Goal: Information Seeking & Learning: Learn about a topic

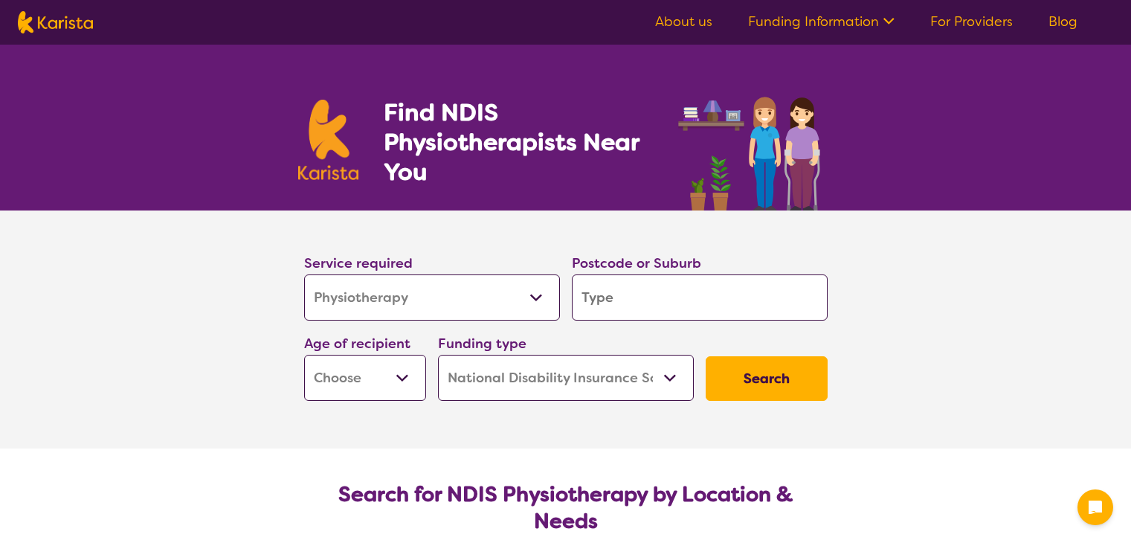
select select "Physiotherapy"
select select "NDIS"
select select "Physiotherapy"
select select "NDIS"
click at [730, 318] on input "search" at bounding box center [700, 297] width 256 height 46
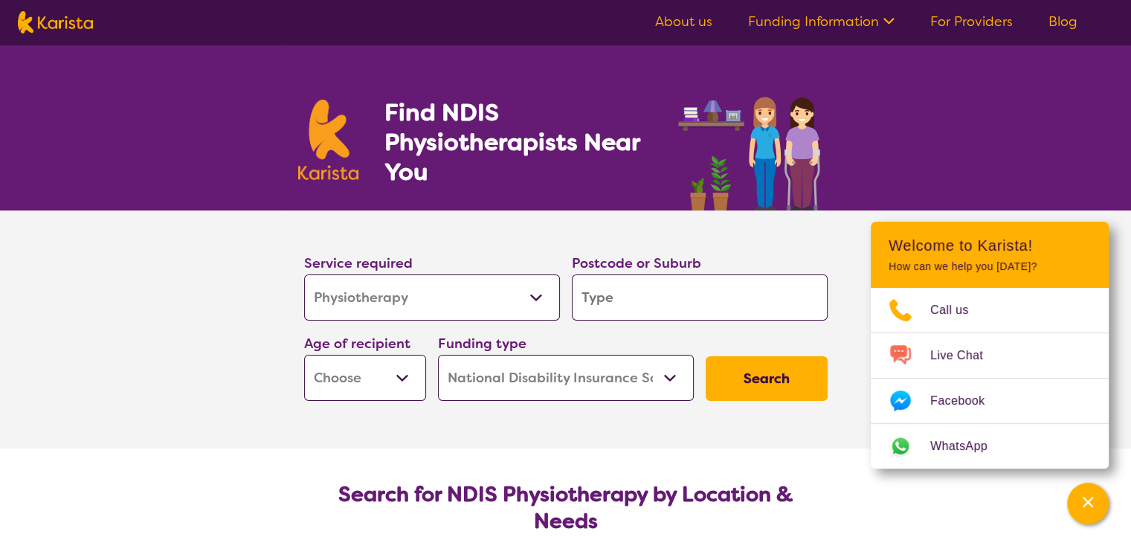
type input "5"
type input "51"
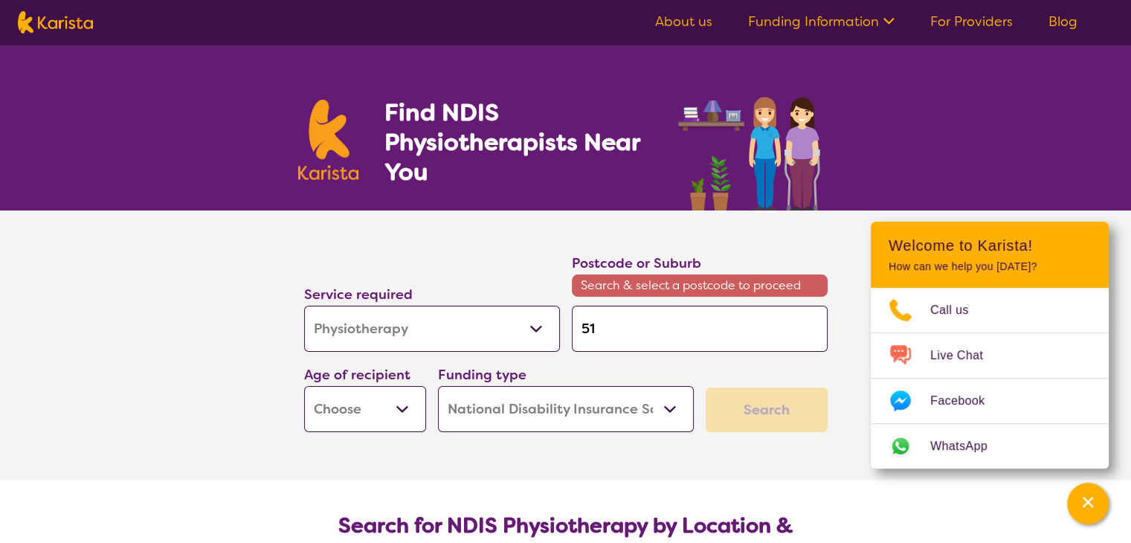
type input "515"
type input "5159"
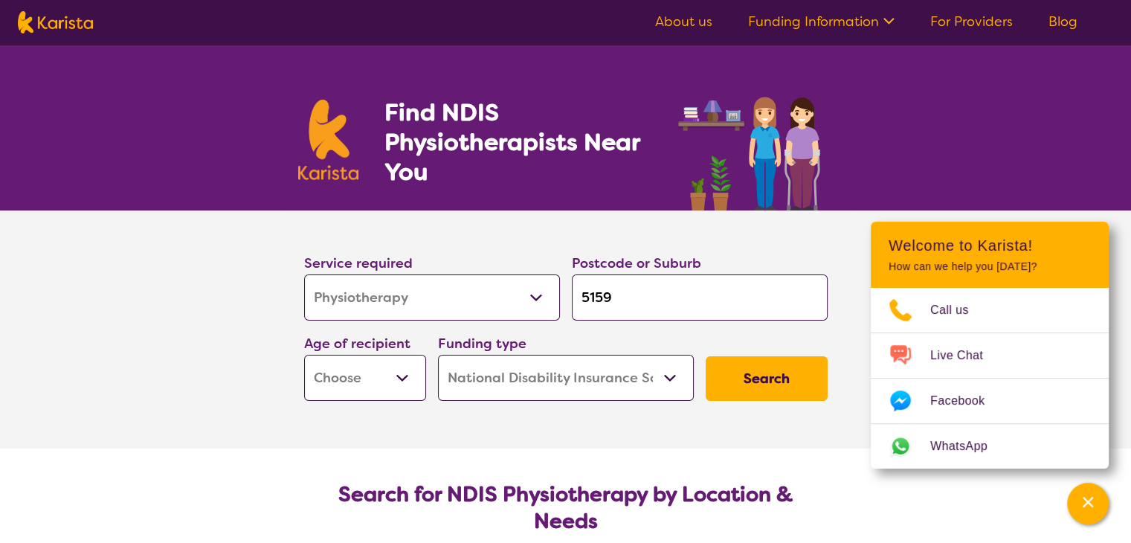
type input "5159"
click at [706, 356] on button "Search" at bounding box center [767, 378] width 122 height 45
click at [333, 456] on section "Search for NDIS Physiotherapy by Location & Needs Karista offers a free, indepe…" at bounding box center [565, 551] width 571 height 207
click at [407, 371] on select "Early Childhood - 0 to 9 Child - 10 to 11 Adolescent - 12 to 17 Adult - 18 to 6…" at bounding box center [365, 378] width 122 height 46
select select "EC"
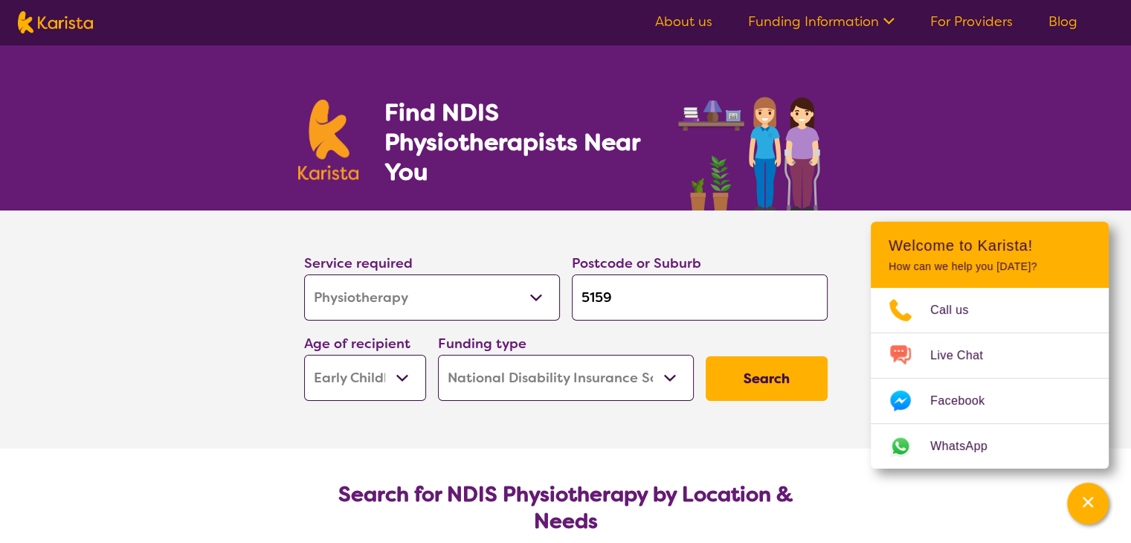
click at [304, 355] on select "Early Childhood - 0 to 9 Child - 10 to 11 Adolescent - 12 to 17 Adult - 18 to 6…" at bounding box center [365, 378] width 122 height 46
select select "EC"
click at [741, 371] on button "Search" at bounding box center [767, 378] width 122 height 45
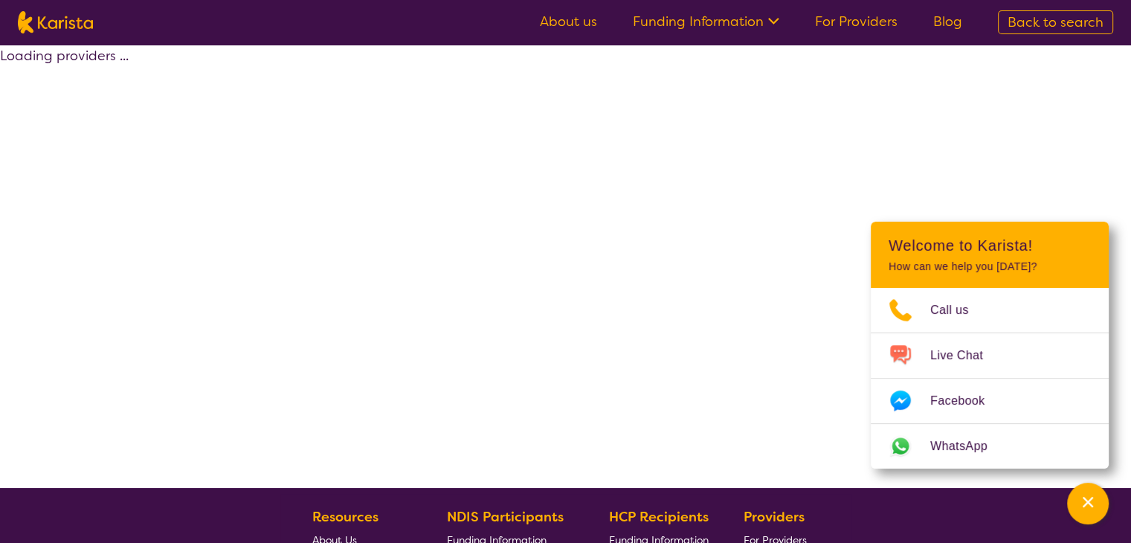
select select "by_score"
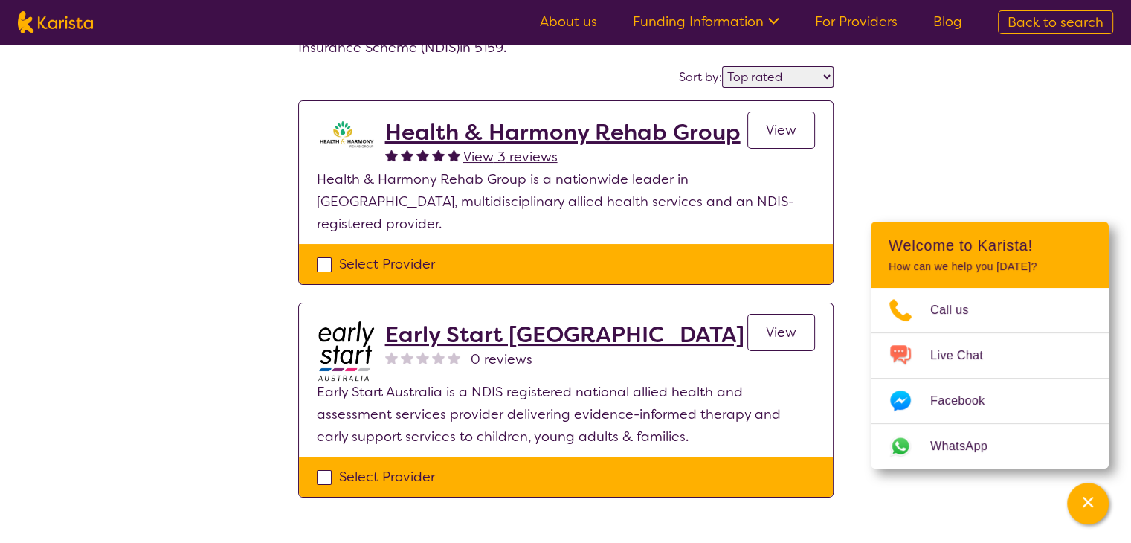
scroll to position [83, 0]
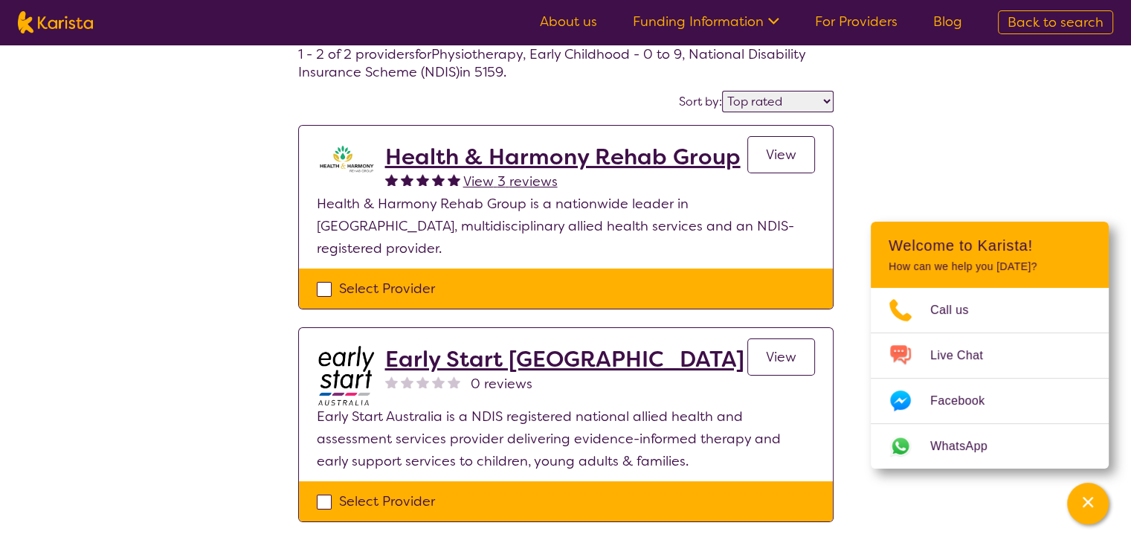
select select "Physiotherapy"
select select "EC"
select select "NDIS"
select select "Physiotherapy"
select select "EC"
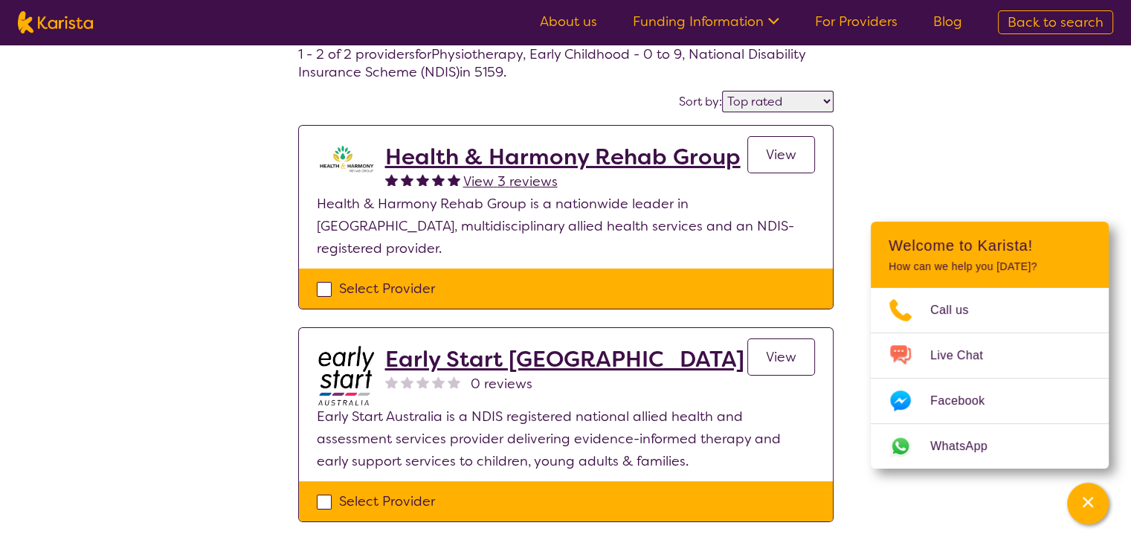
select select "NDIS"
